Goal: Task Accomplishment & Management: Use online tool/utility

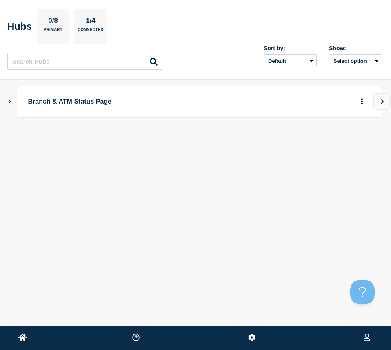
click at [9, 100] on icon "Show Connected Hubs" at bounding box center [9, 101] width 5 height 4
click at [361, 145] on icon "More actions" at bounding box center [362, 142] width 2 height 6
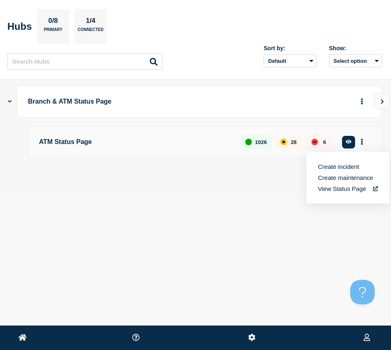
click at [333, 187] on link "View Status Page" at bounding box center [348, 188] width 60 height 7
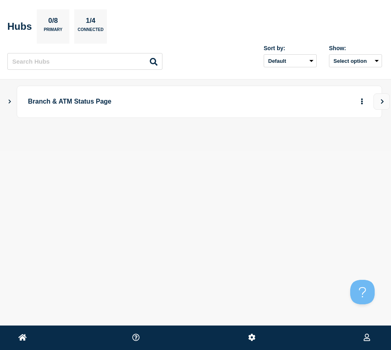
click at [9, 100] on icon "Show Connected Hubs" at bounding box center [9, 101] width 5 height 4
click at [350, 138] on button "button" at bounding box center [348, 142] width 13 height 13
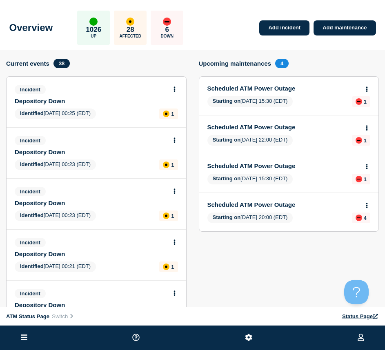
click at [21, 336] on icon at bounding box center [24, 338] width 7 height 8
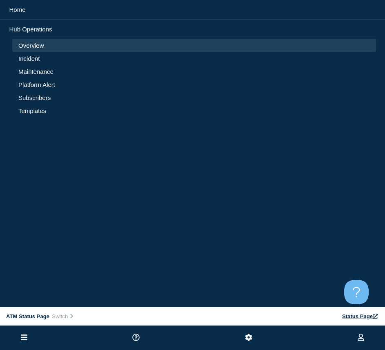
click at [23, 56] on link "Incident" at bounding box center [194, 58] width 352 height 7
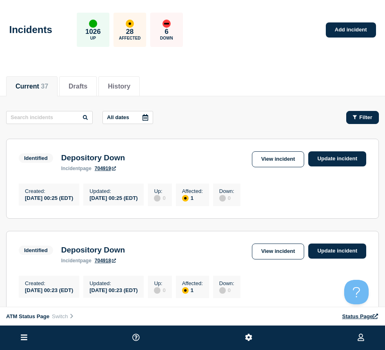
click at [359, 114] on button "Filter" at bounding box center [362, 117] width 33 height 13
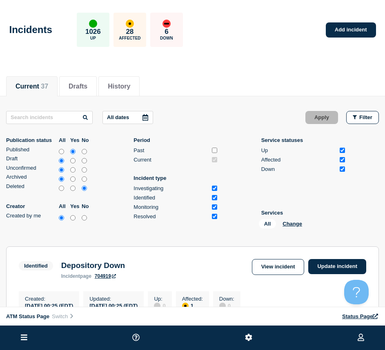
click at [287, 220] on div "All Change" at bounding box center [300, 225] width 82 height 13
click at [287, 224] on button "Change" at bounding box center [293, 224] width 20 height 6
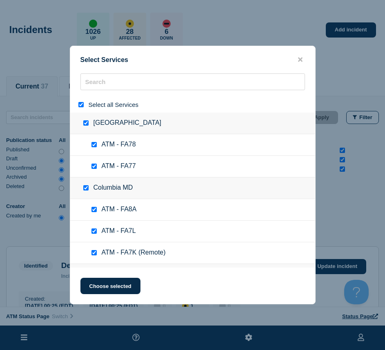
click at [82, 104] on input "select all" at bounding box center [80, 104] width 5 height 5
checkbox input "false"
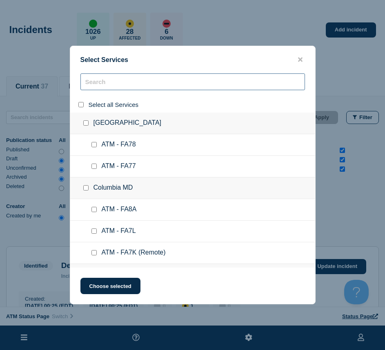
checkbox input "false"
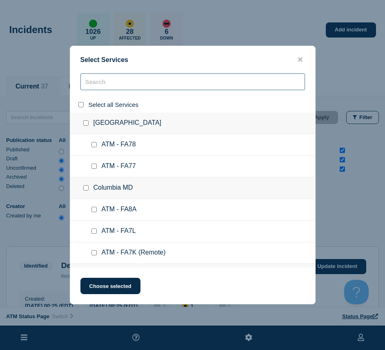
checkbox input "false"
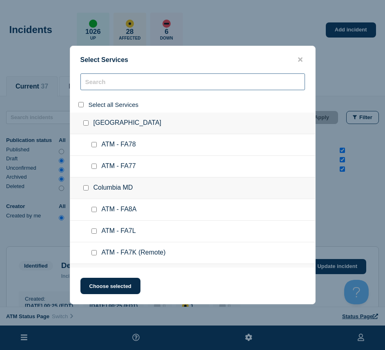
checkbox input "false"
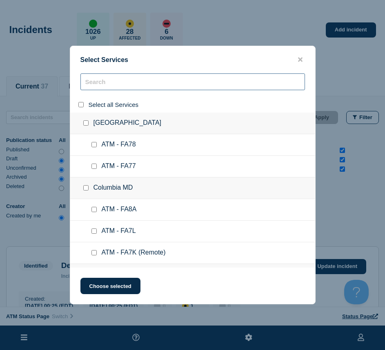
checkbox input "false"
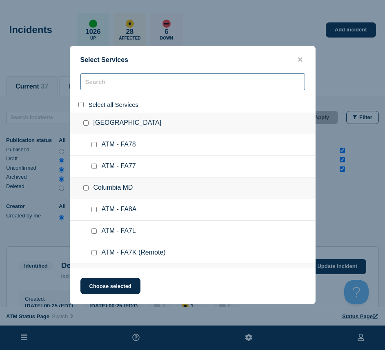
checkbox input "false"
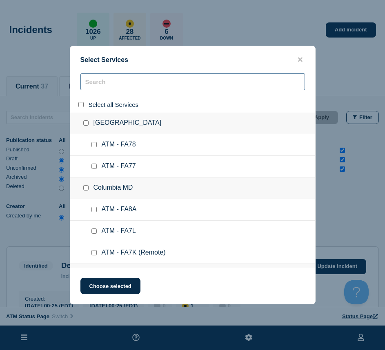
checkbox input "false"
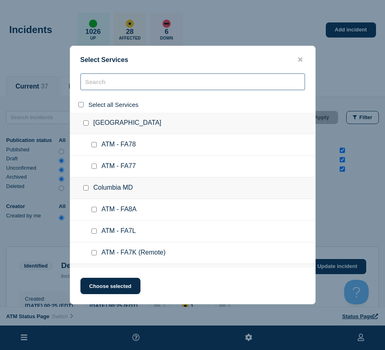
checkbox input "false"
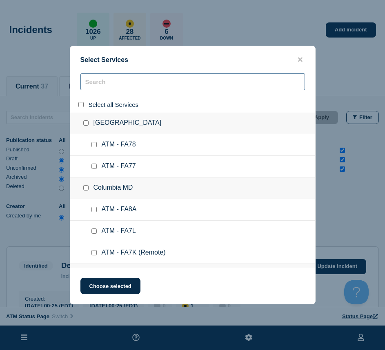
checkbox input "false"
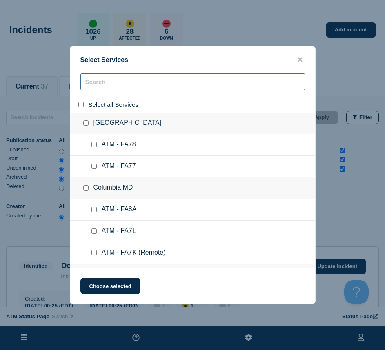
checkbox input "false"
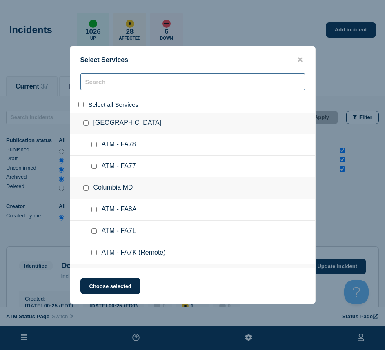
checkbox input "false"
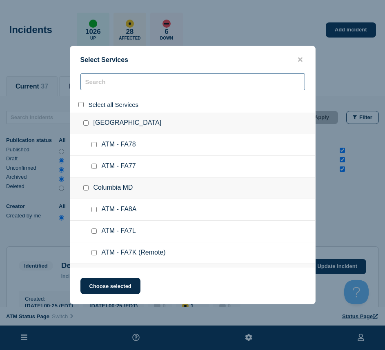
checkbox input "false"
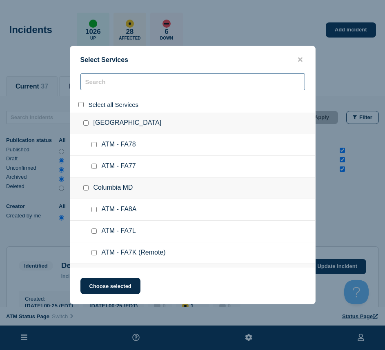
checkbox input "false"
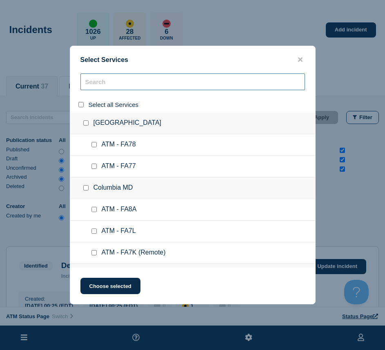
checkbox input "false"
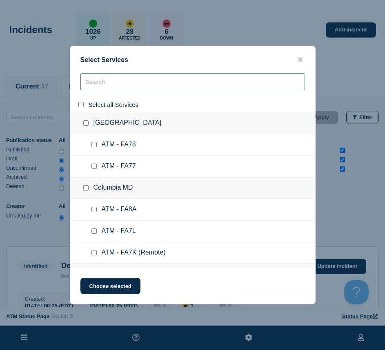
checkbox input "false"
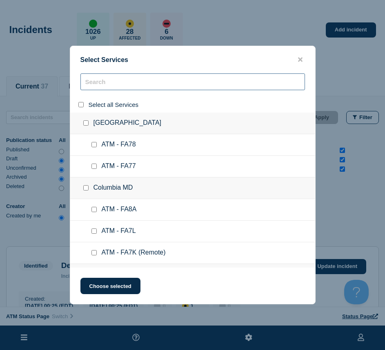
checkbox input "false"
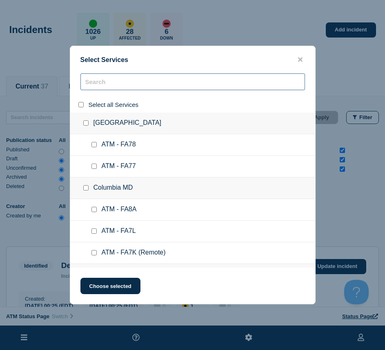
checkbox input "false"
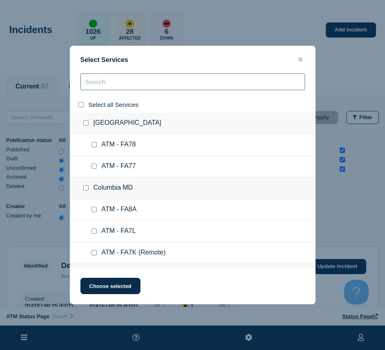
checkbox input "false"
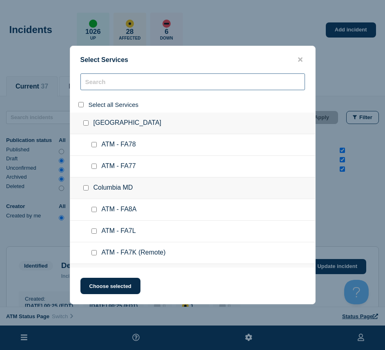
checkbox input "false"
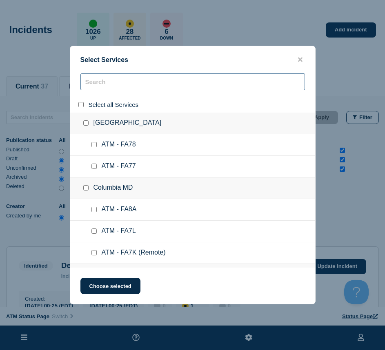
checkbox input "false"
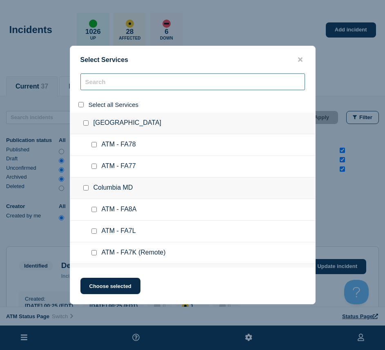
checkbox input "false"
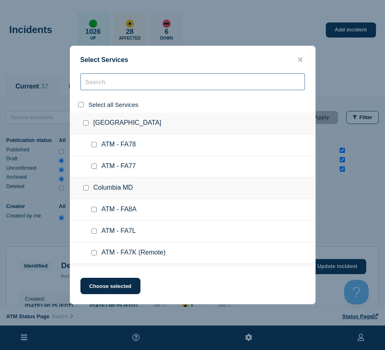
checkbox input "false"
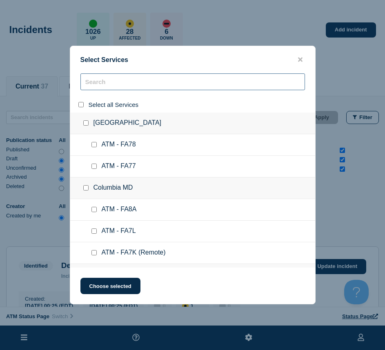
checkbox input "false"
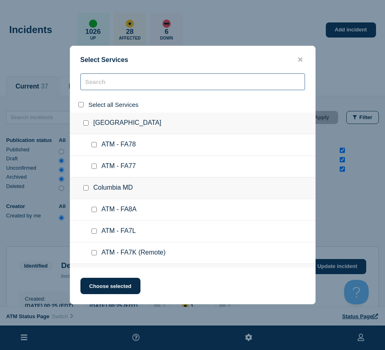
checkbox input "false"
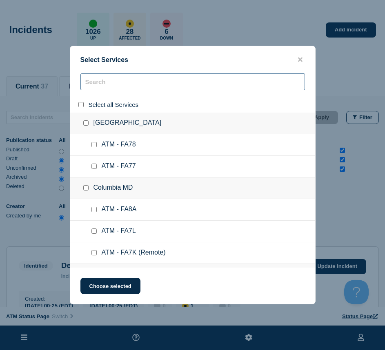
checkbox input "false"
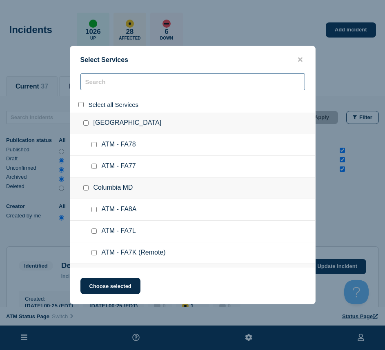
checkbox input "false"
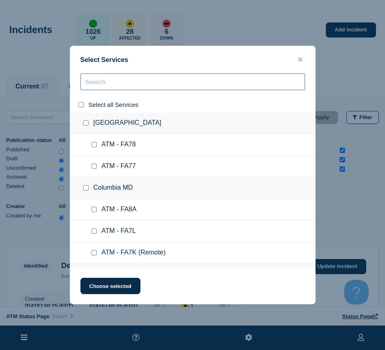
checkbox input "false"
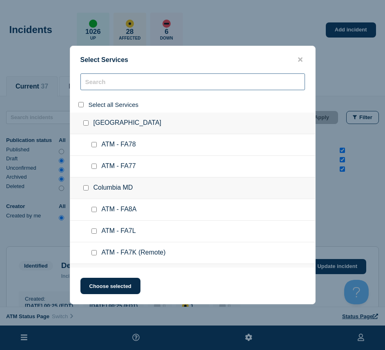
checkbox input "false"
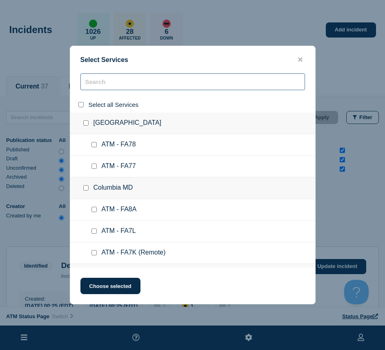
checkbox input "false"
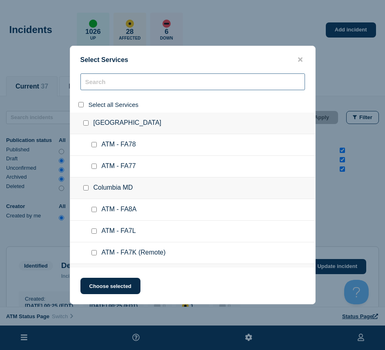
checkbox input "false"
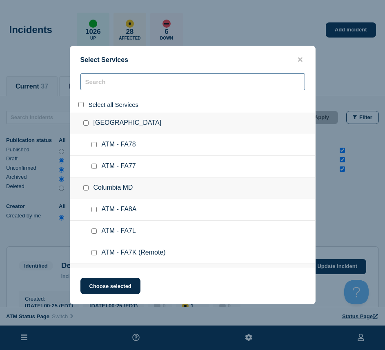
checkbox input "false"
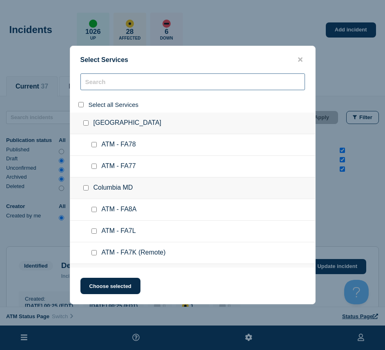
checkbox input "false"
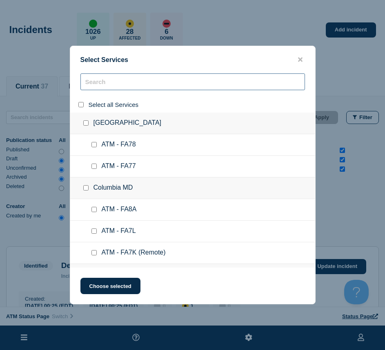
checkbox input "false"
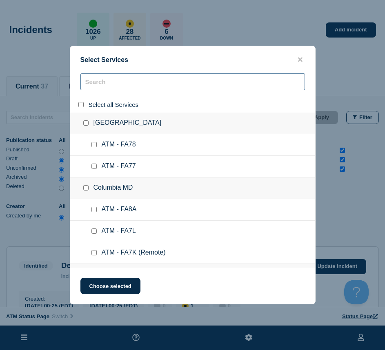
checkbox input "false"
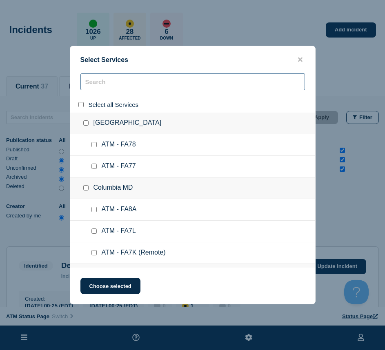
checkbox input "false"
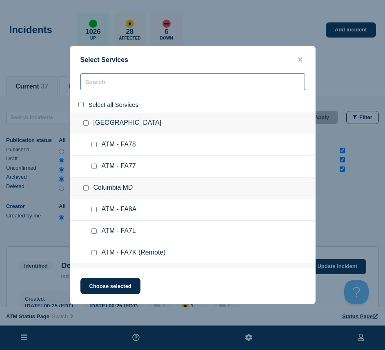
checkbox input "false"
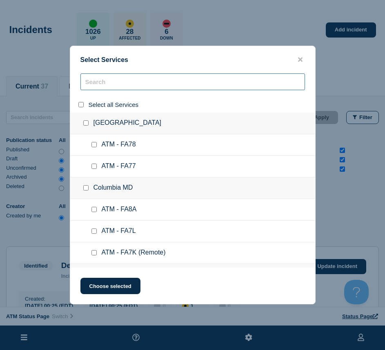
checkbox input "false"
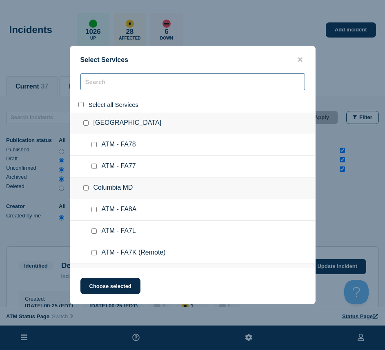
checkbox input "false"
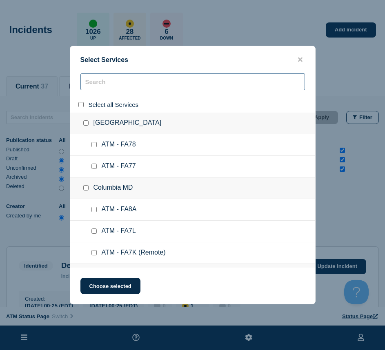
checkbox input "false"
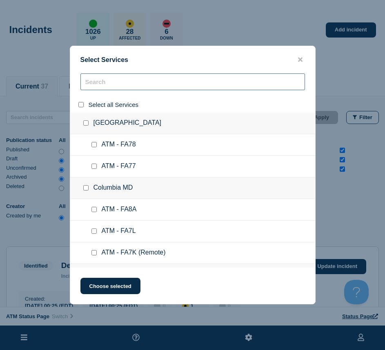
checkbox input "false"
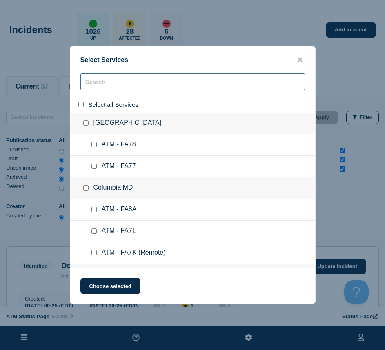
checkbox input "false"
click at [103, 88] on input "search" at bounding box center [192, 81] width 225 height 17
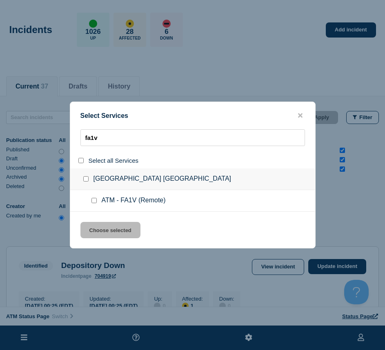
click at [94, 205] on div at bounding box center [96, 201] width 12 height 8
click at [94, 203] on input "service: ATM - FA1V (Remote)" at bounding box center [93, 200] width 5 height 5
click at [96, 230] on button "Choose selected" at bounding box center [110, 230] width 60 height 16
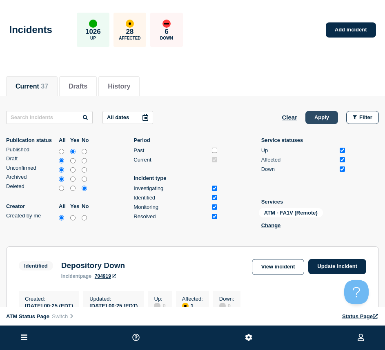
click at [318, 116] on button "Apply" at bounding box center [321, 117] width 33 height 13
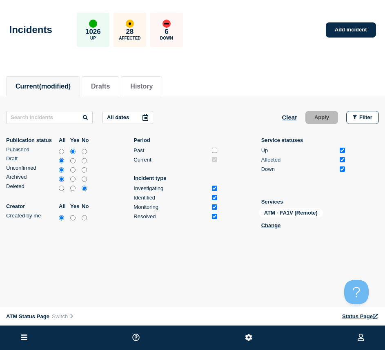
scroll to position [14, 0]
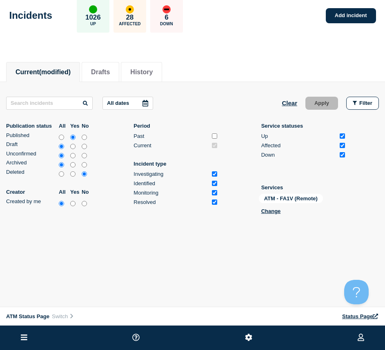
drag, startPoint x: 362, startPoint y: 13, endPoint x: 227, endPoint y: 13, distance: 134.7
click at [362, 13] on link "Add incident" at bounding box center [351, 15] width 50 height 15
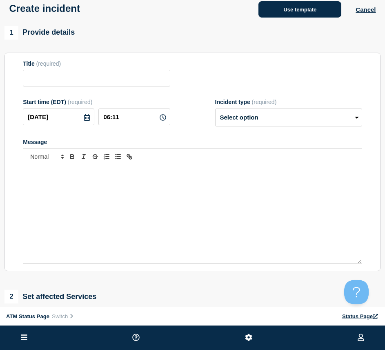
click at [284, 12] on button "Use template" at bounding box center [299, 9] width 83 height 16
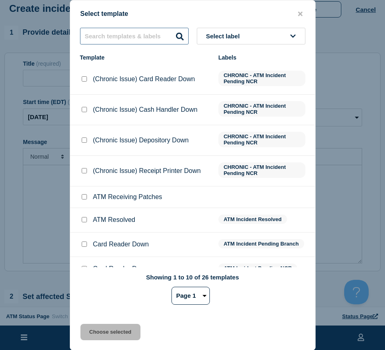
click at [105, 35] on input "text" at bounding box center [134, 36] width 109 height 17
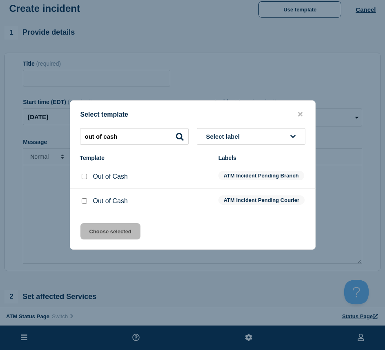
click at [85, 201] on input "Out of Cash checkbox" at bounding box center [84, 200] width 5 height 5
click at [96, 233] on button "Choose selected" at bounding box center [110, 231] width 60 height 16
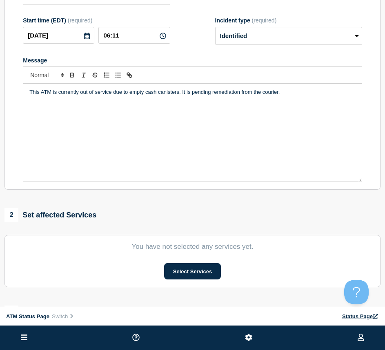
scroll to position [137, 0]
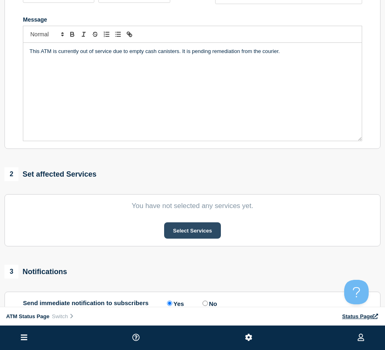
click at [183, 234] on button "Select Services" at bounding box center [192, 231] width 57 height 16
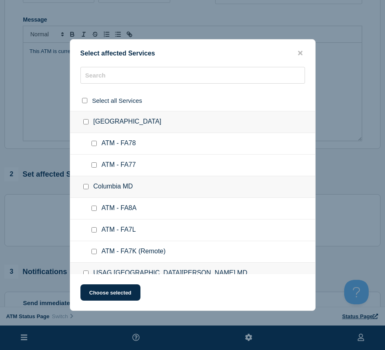
click at [307, 53] on div "Select affected Services" at bounding box center [192, 53] width 245 height 8
click at [301, 51] on icon "close button" at bounding box center [300, 53] width 4 height 4
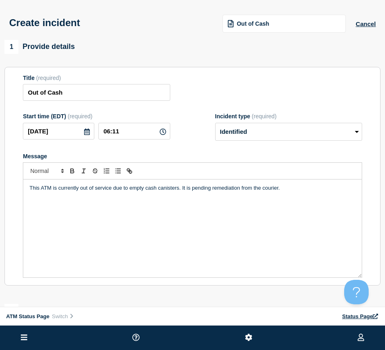
scroll to position [82, 0]
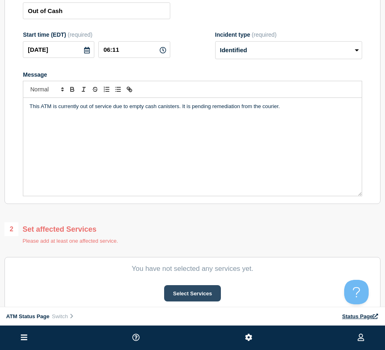
click at [173, 292] on button "Select Services" at bounding box center [192, 293] width 57 height 16
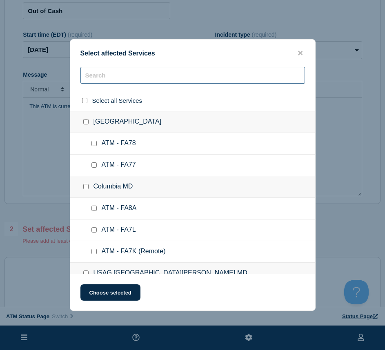
click at [96, 78] on input "text" at bounding box center [192, 75] width 225 height 17
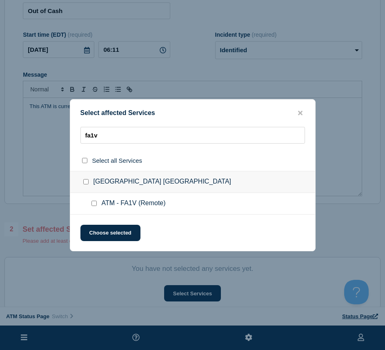
click at [94, 203] on input "ATM - FA1V (Remote) checkbox" at bounding box center [93, 203] width 5 height 5
click at [100, 228] on button "Choose selected" at bounding box center [110, 233] width 60 height 16
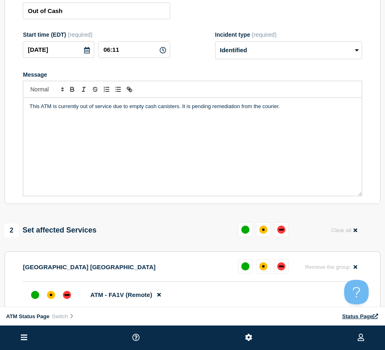
scroll to position [163, 0]
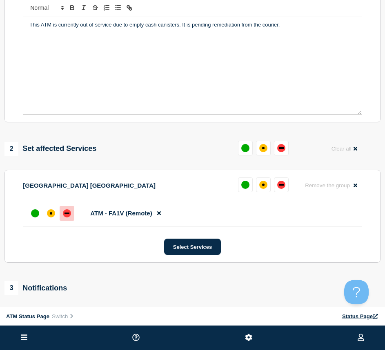
click at [62, 218] on div at bounding box center [67, 213] width 15 height 15
click at [60, 216] on div at bounding box center [67, 213] width 15 height 15
click at [53, 214] on div "affected" at bounding box center [51, 213] width 8 height 8
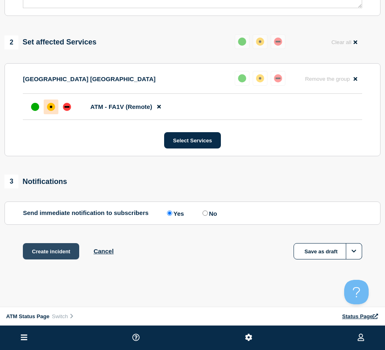
click at [53, 259] on button "Create incident" at bounding box center [51, 251] width 56 height 16
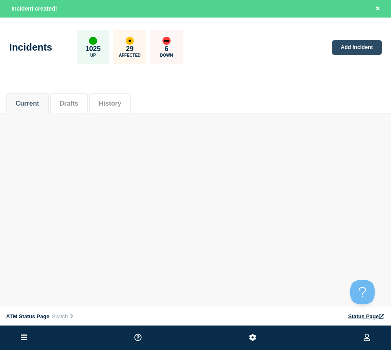
click at [369, 51] on link "Add incident" at bounding box center [357, 47] width 50 height 15
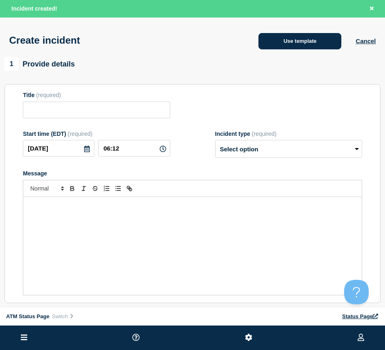
click at [286, 44] on button "Use template" at bounding box center [299, 41] width 83 height 16
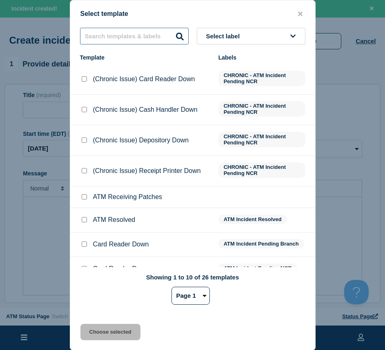
click at [158, 31] on input "text" at bounding box center [134, 36] width 109 height 17
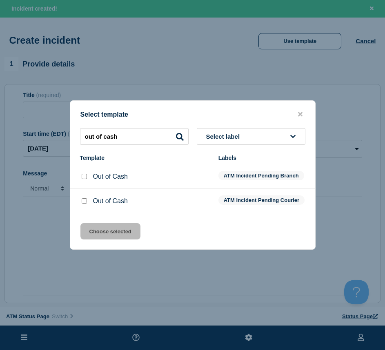
click at [87, 202] on div at bounding box center [84, 201] width 8 height 8
click at [85, 202] on input "Out of Cash checkbox" at bounding box center [84, 200] width 5 height 5
click at [99, 236] on button "Choose selected" at bounding box center [110, 231] width 60 height 16
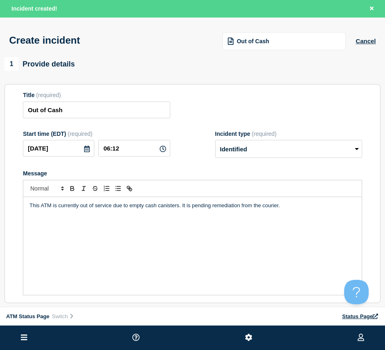
scroll to position [122, 0]
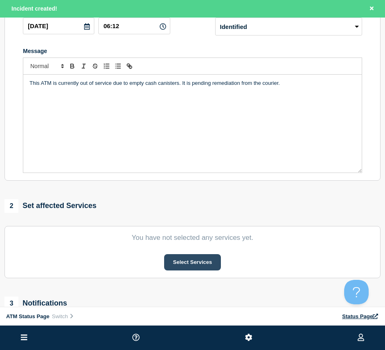
click at [215, 261] on button "Select Services" at bounding box center [192, 262] width 57 height 16
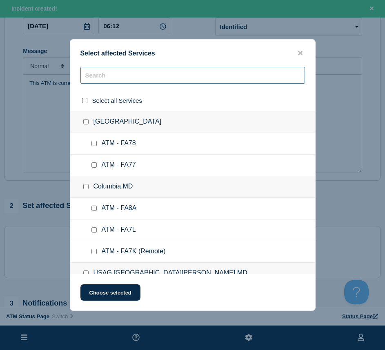
click at [151, 78] on input "text" at bounding box center [192, 75] width 225 height 17
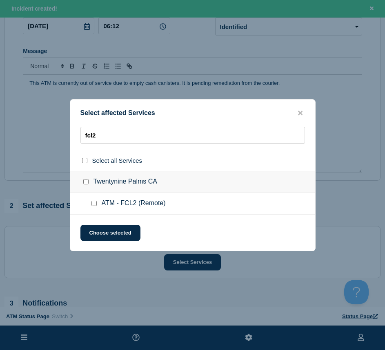
click at [94, 207] on div at bounding box center [96, 204] width 12 height 8
click at [95, 207] on div at bounding box center [96, 204] width 12 height 8
click at [94, 205] on input "ATM - FCL2 (Remote) checkbox" at bounding box center [93, 203] width 5 height 5
click at [98, 228] on button "Choose selected" at bounding box center [110, 233] width 60 height 16
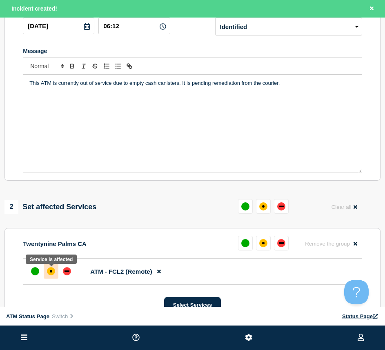
click at [58, 272] on div at bounding box center [51, 271] width 15 height 15
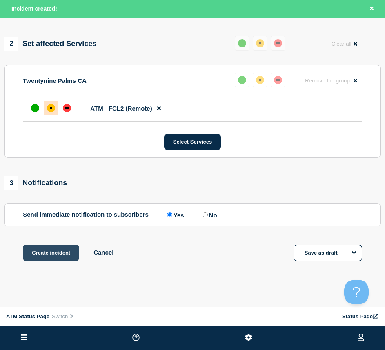
click at [59, 252] on button "Create incident" at bounding box center [51, 253] width 56 height 16
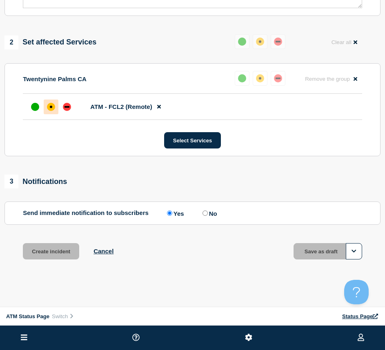
scroll to position [268, 0]
